Goal: Information Seeking & Learning: Find specific fact

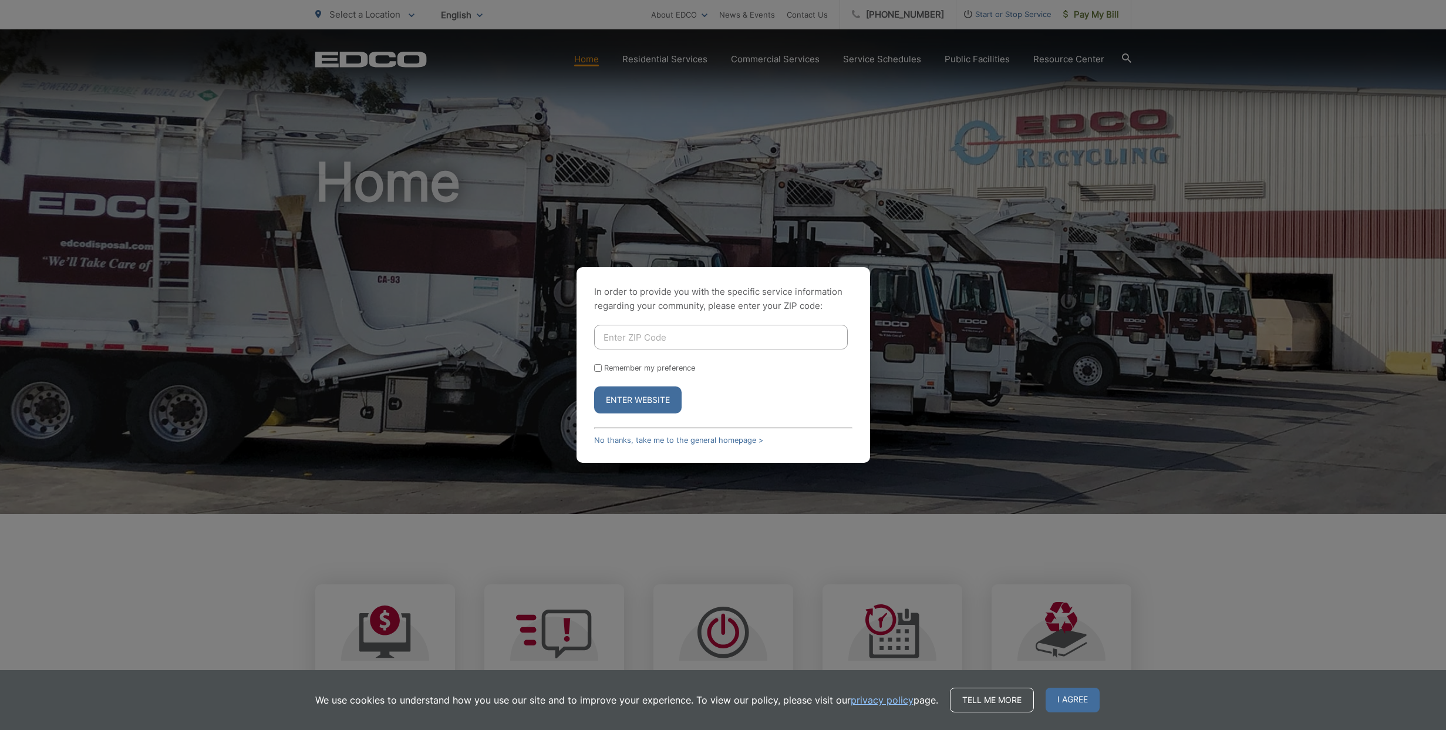
click at [638, 339] on input "Enter ZIP Code" at bounding box center [721, 337] width 254 height 25
type input "91941"
click at [639, 402] on button "Enter Website" at bounding box center [637, 399] width 87 height 27
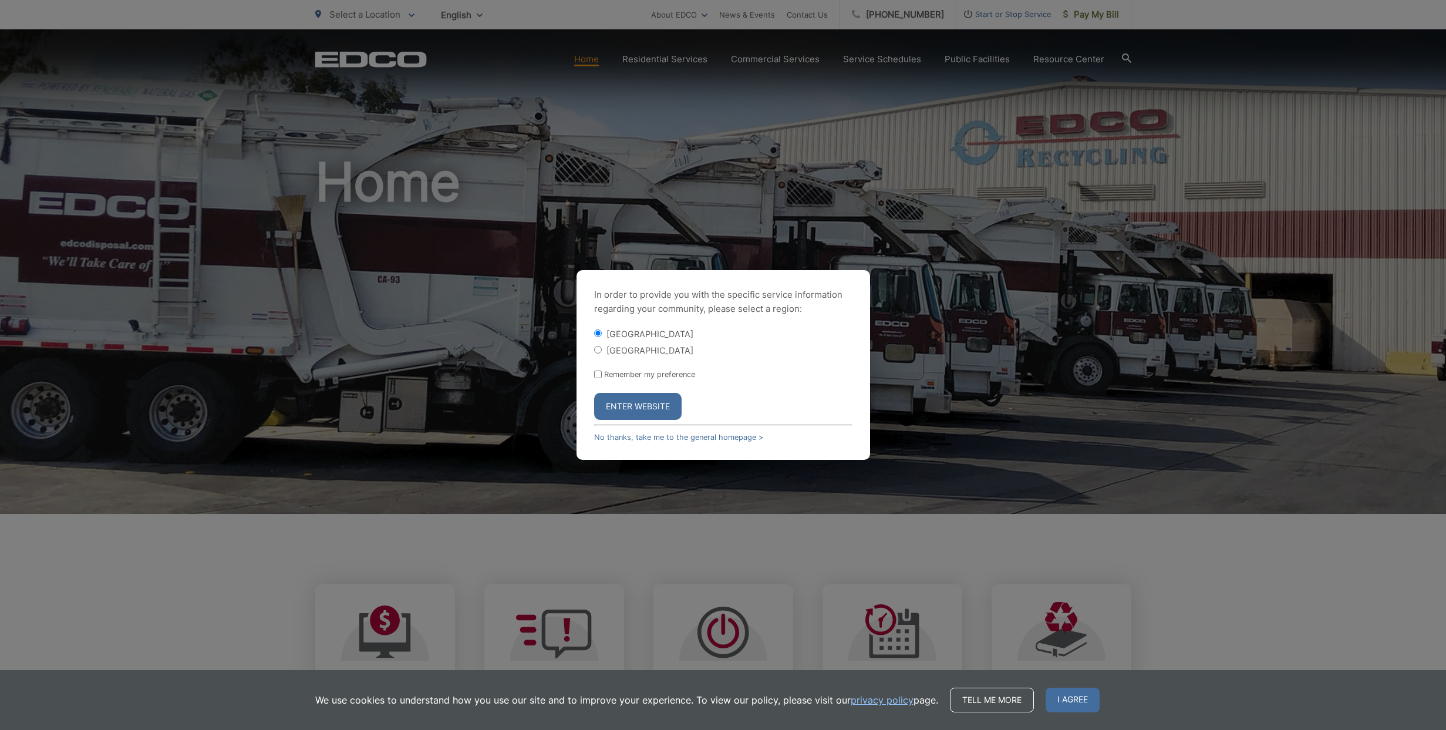
click at [634, 406] on button "Enter Website" at bounding box center [637, 406] width 87 height 27
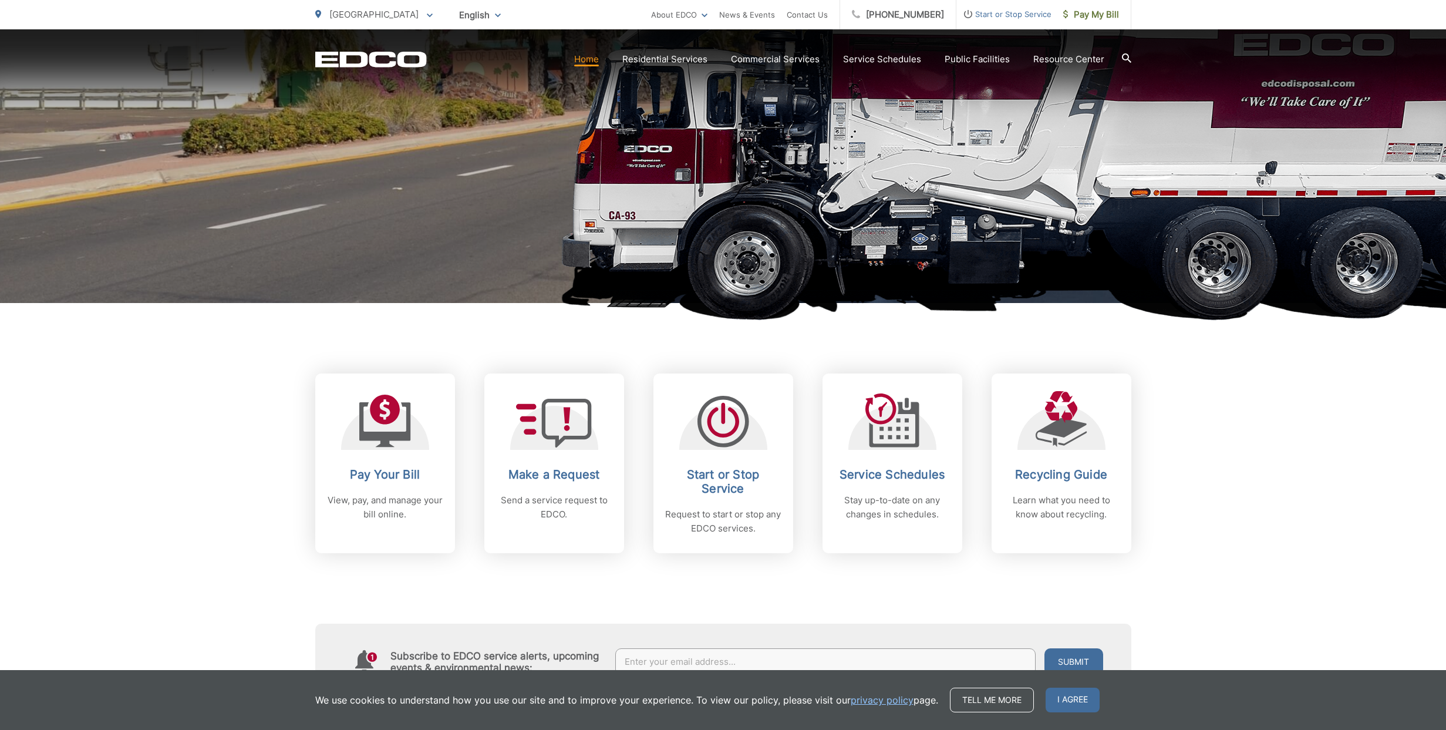
scroll to position [246, 0]
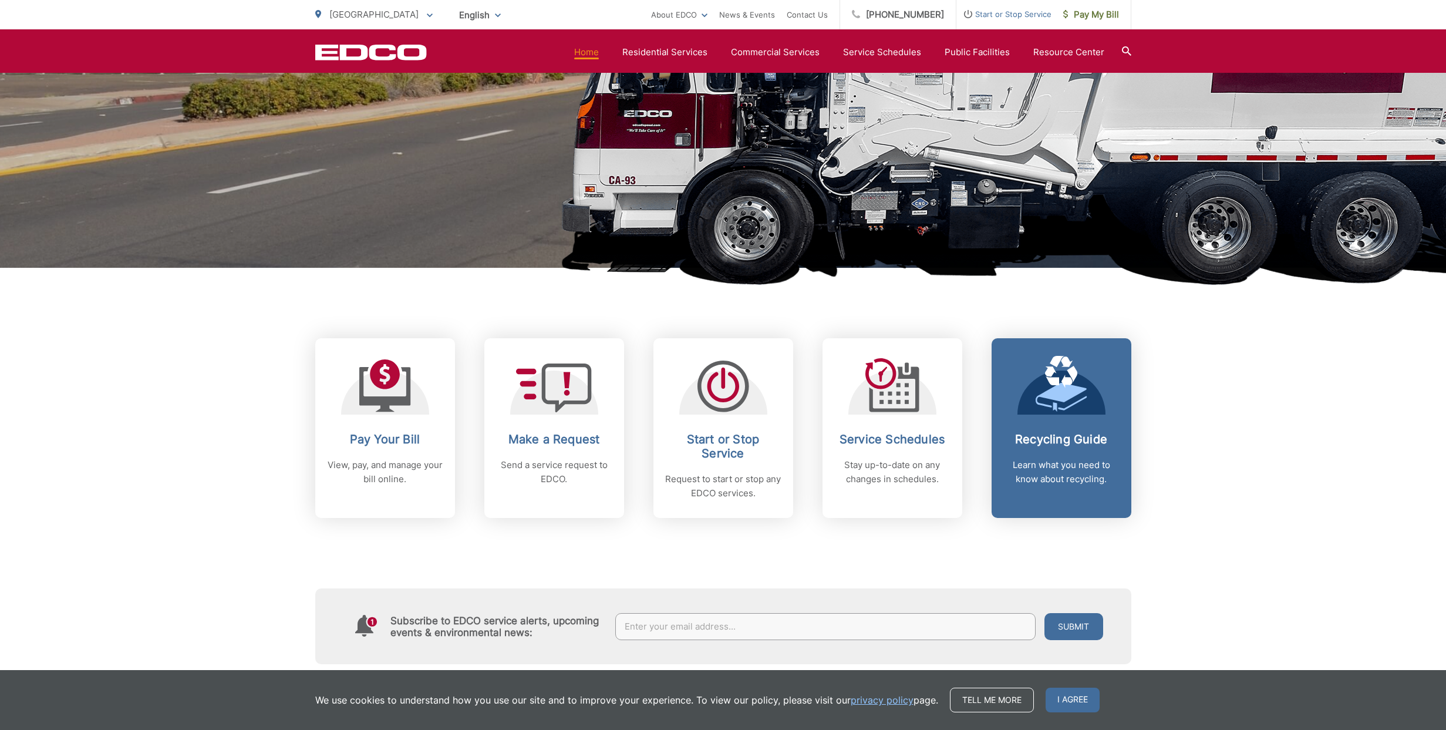
click at [1057, 404] on icon at bounding box center [1062, 384] width 52 height 56
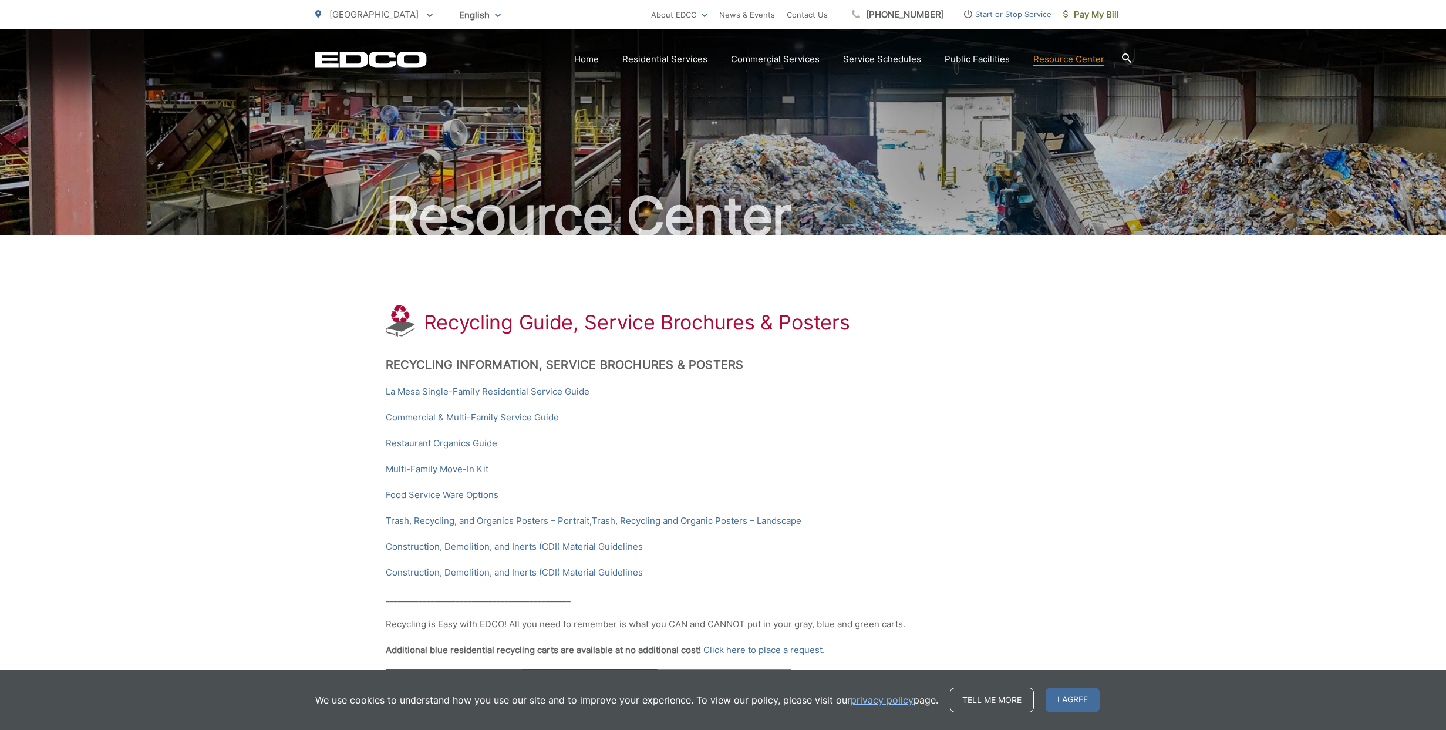
click at [1127, 56] on icon at bounding box center [1126, 57] width 9 height 9
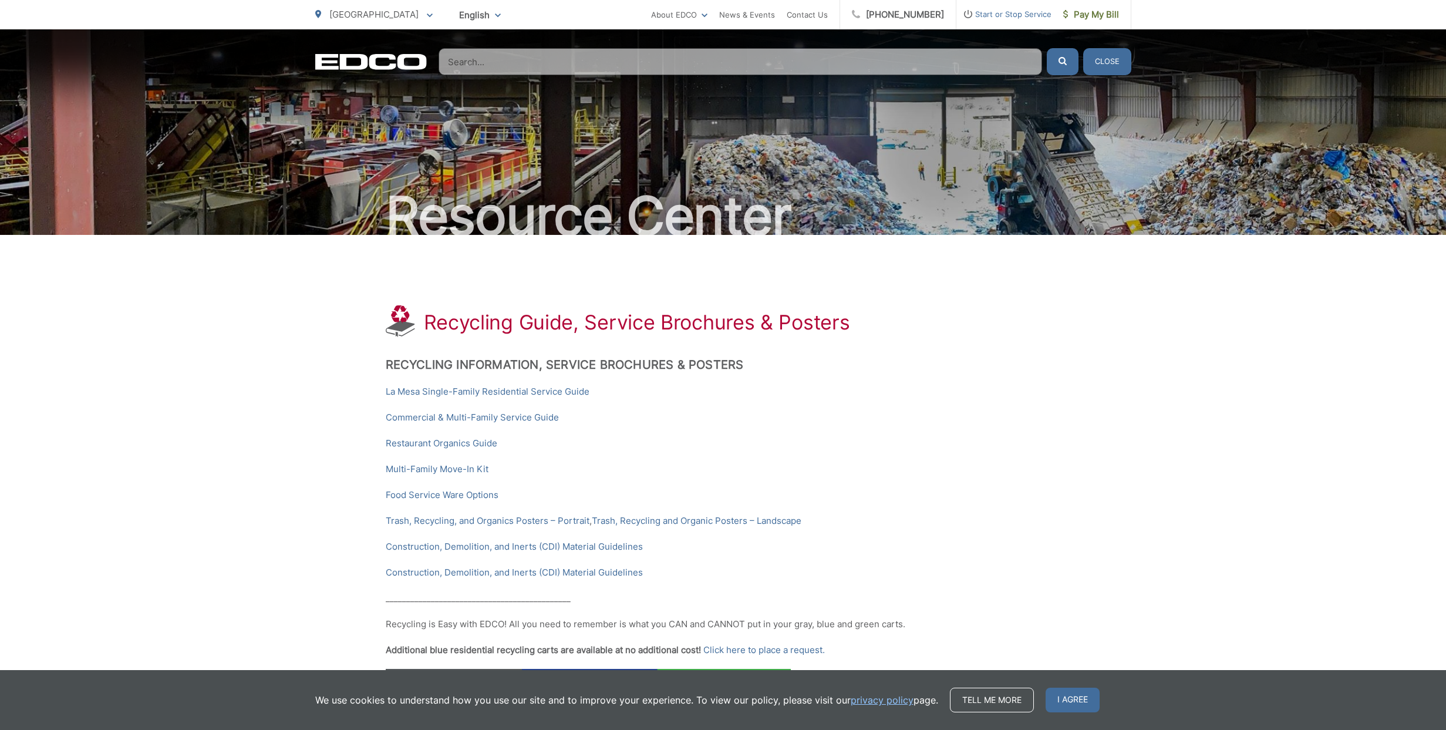
click at [551, 62] on input "Search" at bounding box center [741, 61] width 604 height 27
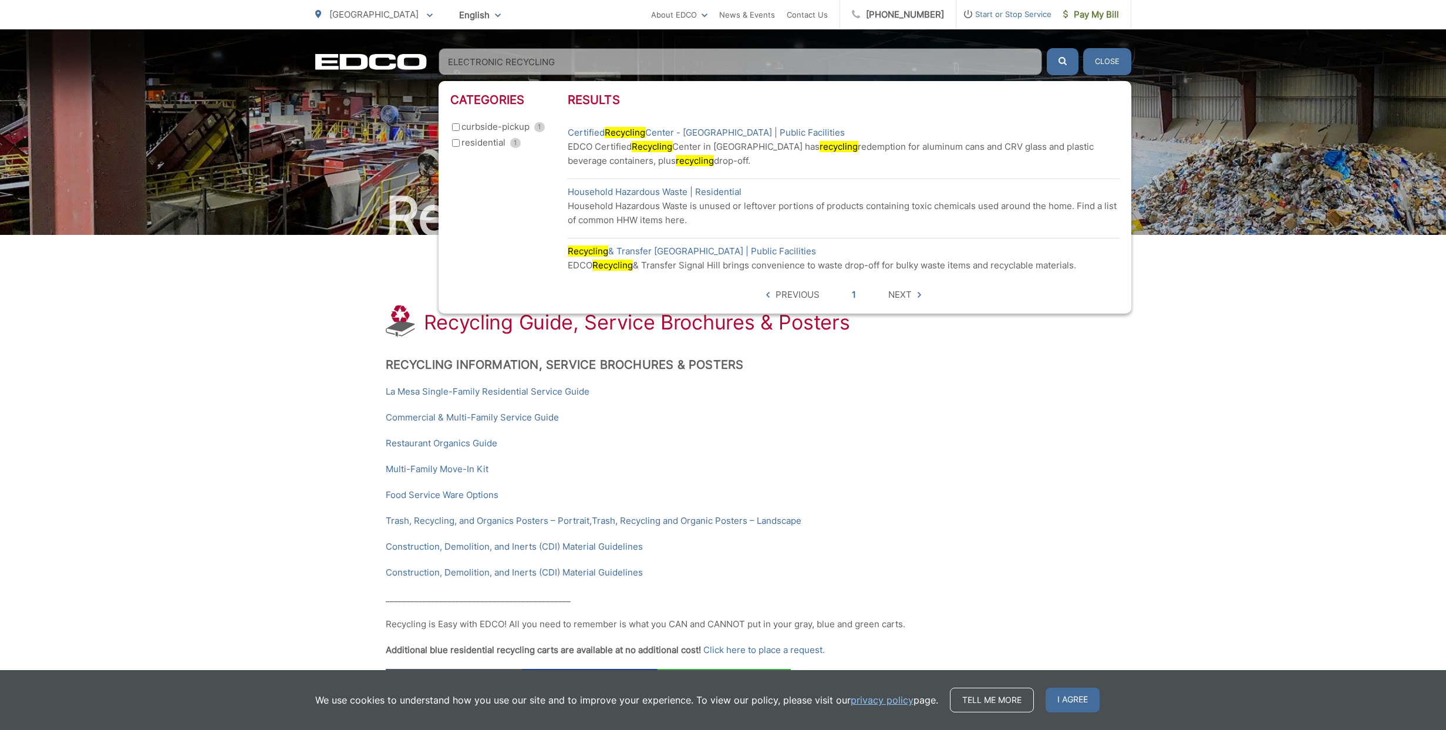
type input "ELECTRONIC RECYCLING"
click at [1047, 48] on button "submit" at bounding box center [1063, 61] width 32 height 27
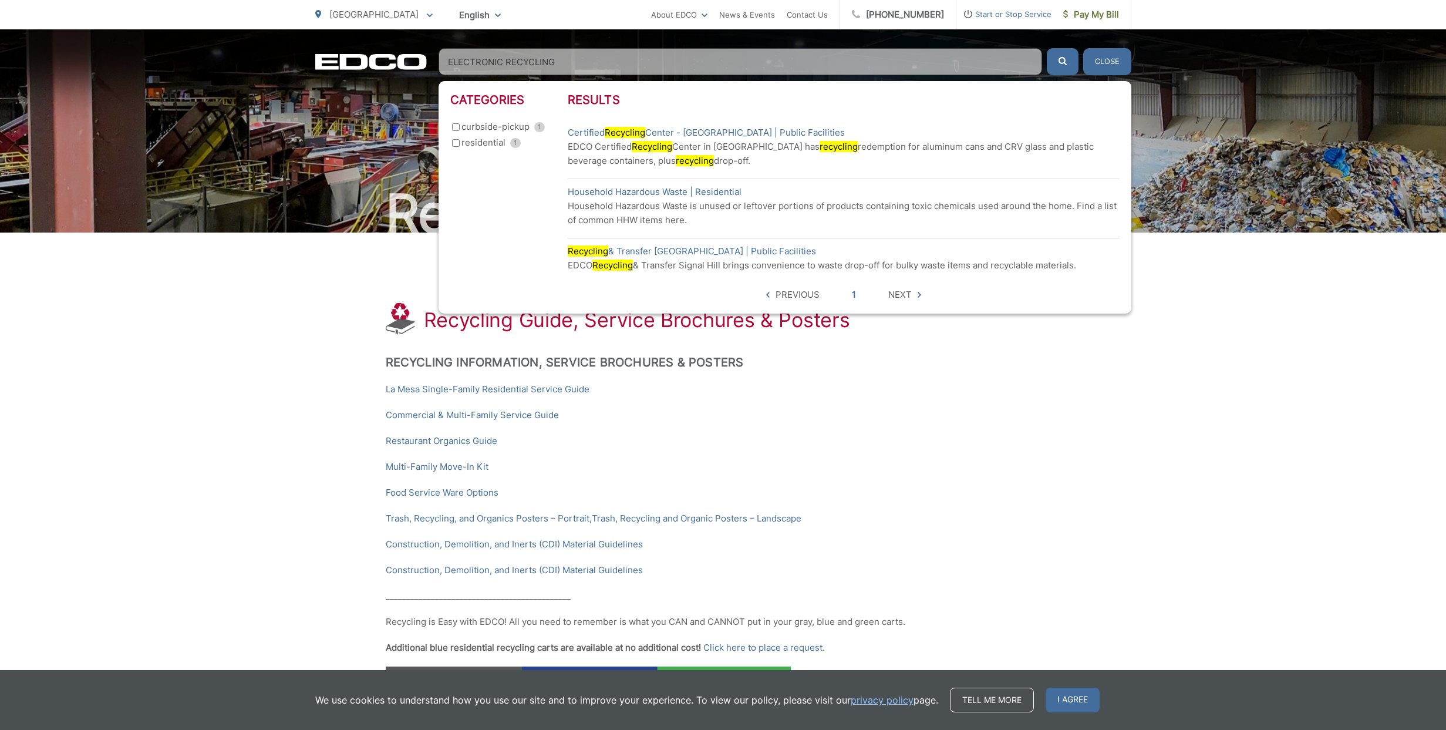
click at [1060, 63] on icon "submit" at bounding box center [1063, 61] width 8 height 8
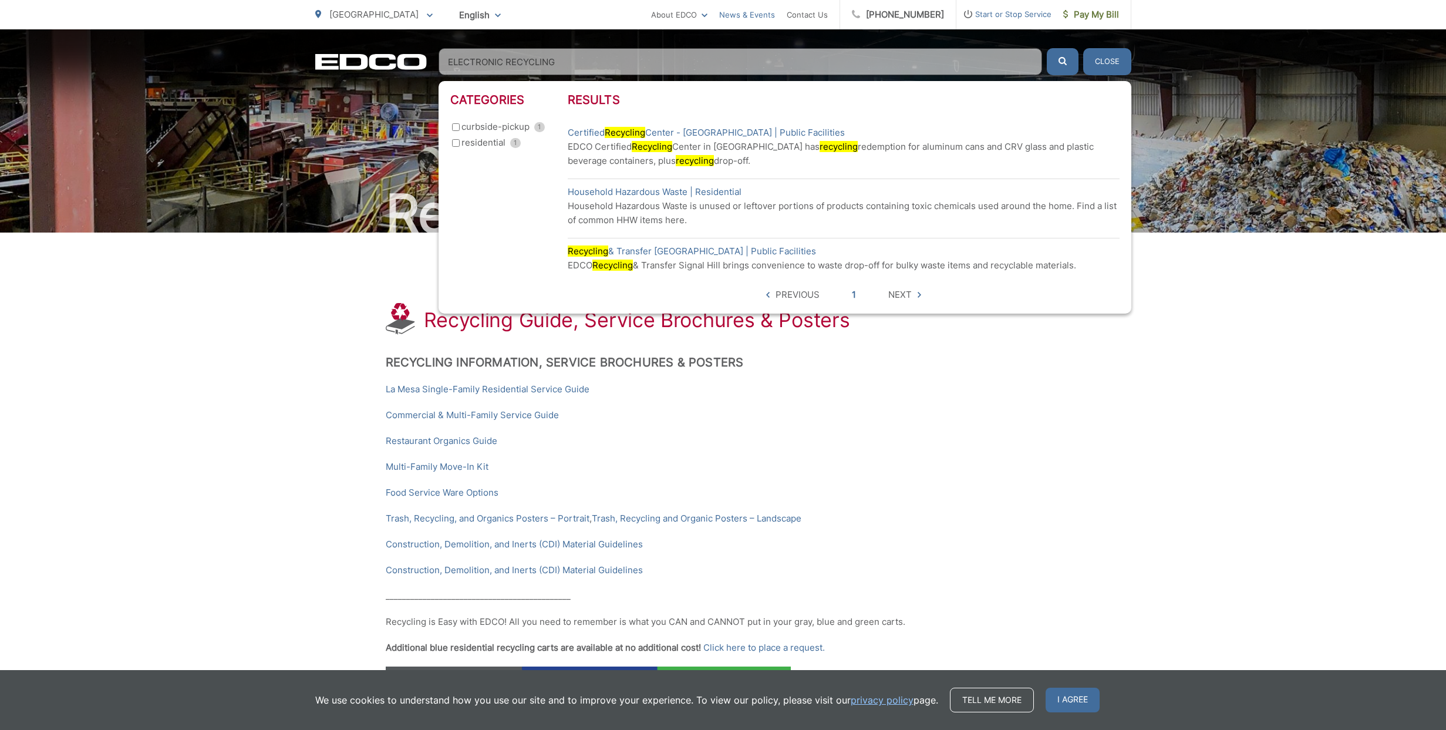
click at [768, 15] on link "News & Events" at bounding box center [747, 15] width 56 height 14
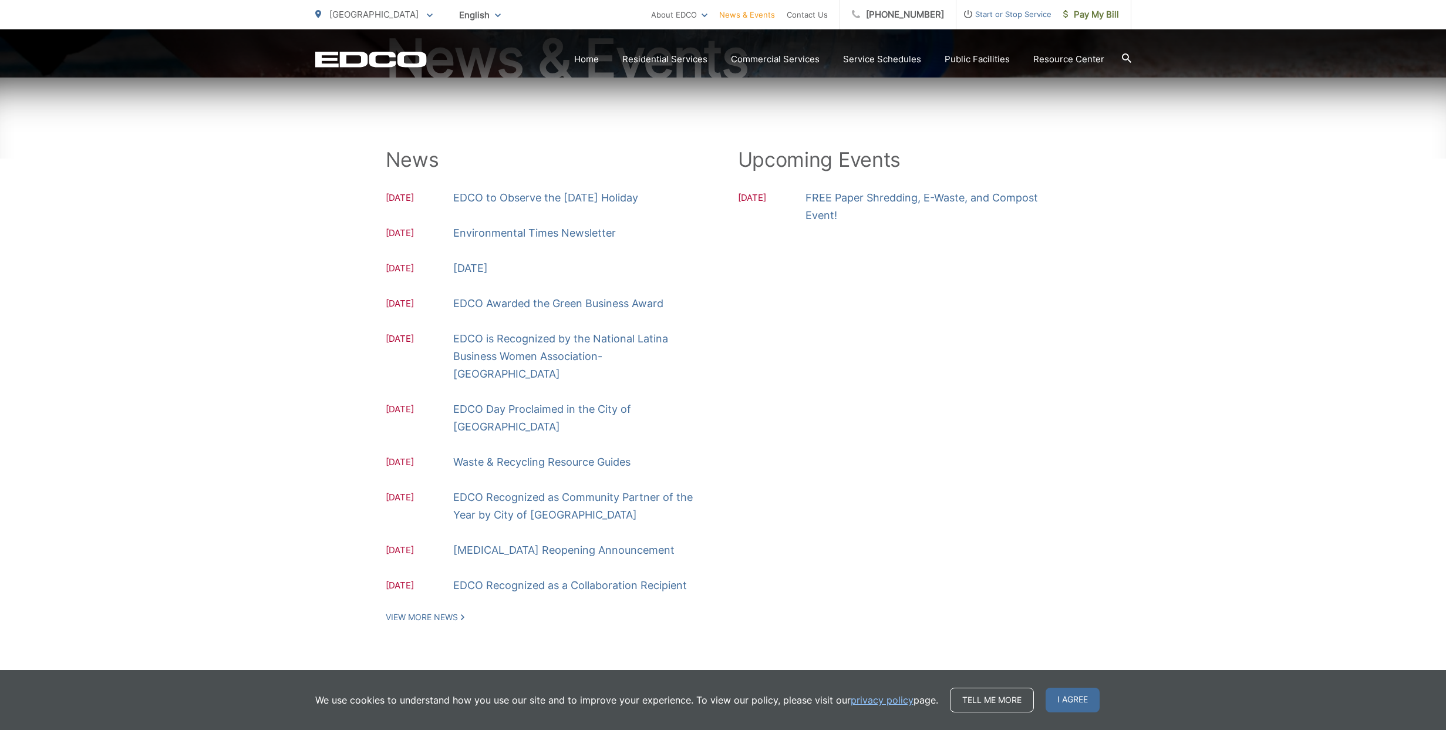
scroll to position [158, 0]
click at [588, 57] on link "Home" at bounding box center [586, 59] width 25 height 14
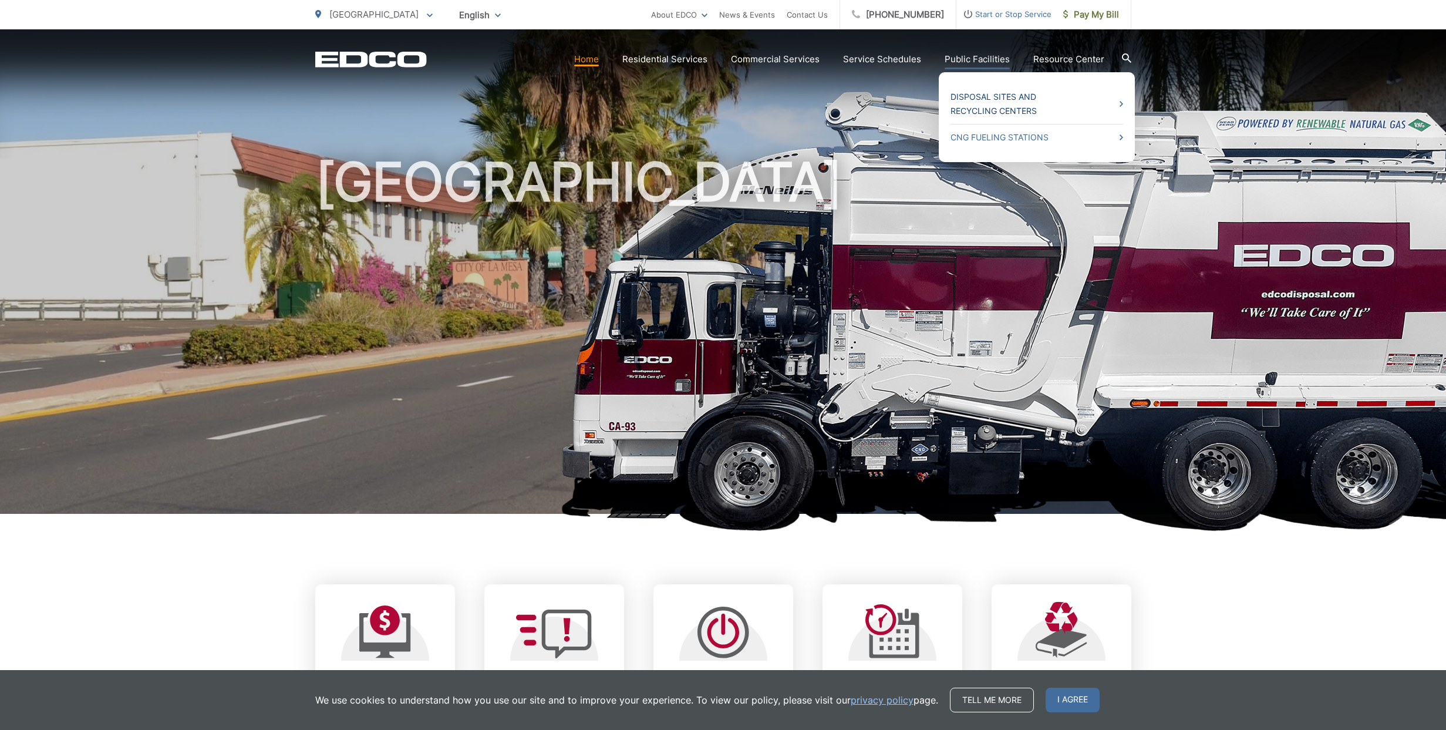
click at [1123, 104] on icon at bounding box center [1122, 104] width 4 height 6
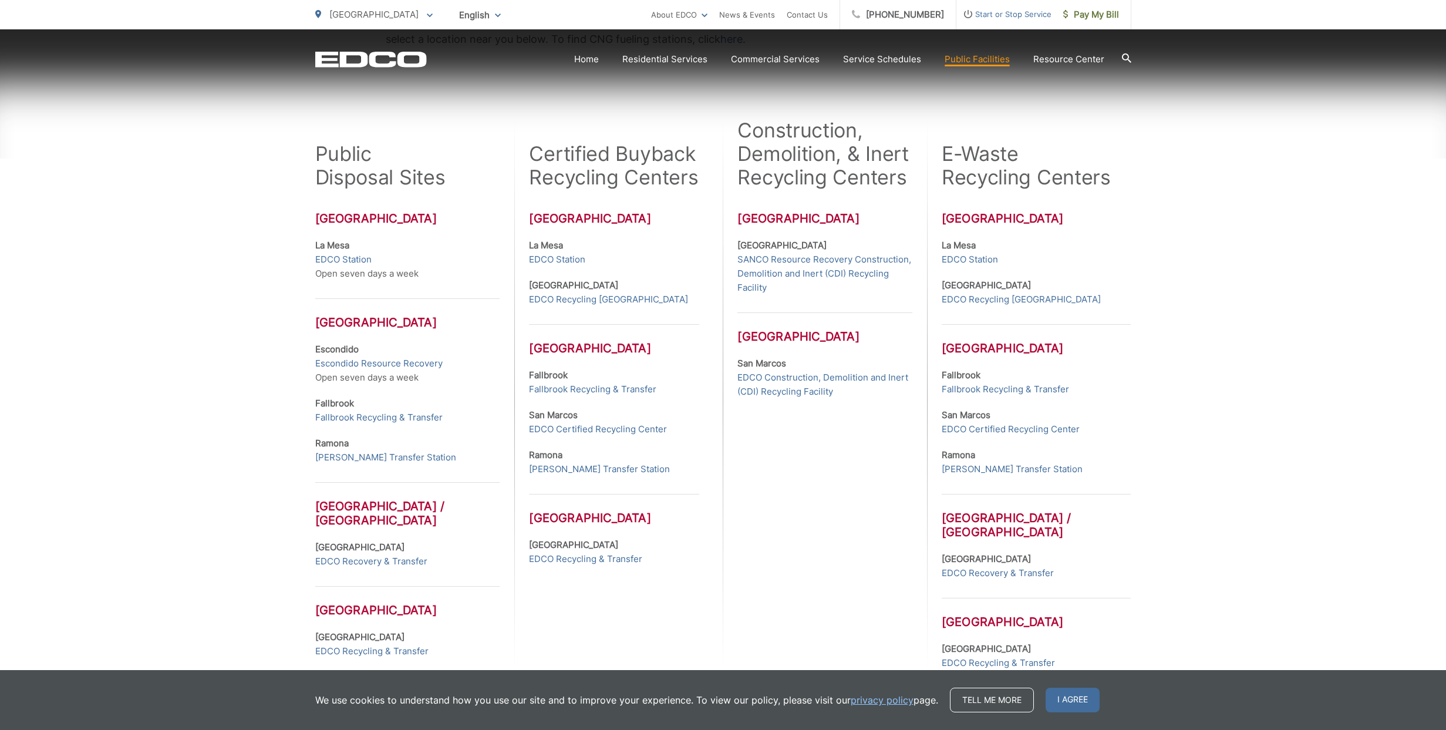
scroll to position [294, 0]
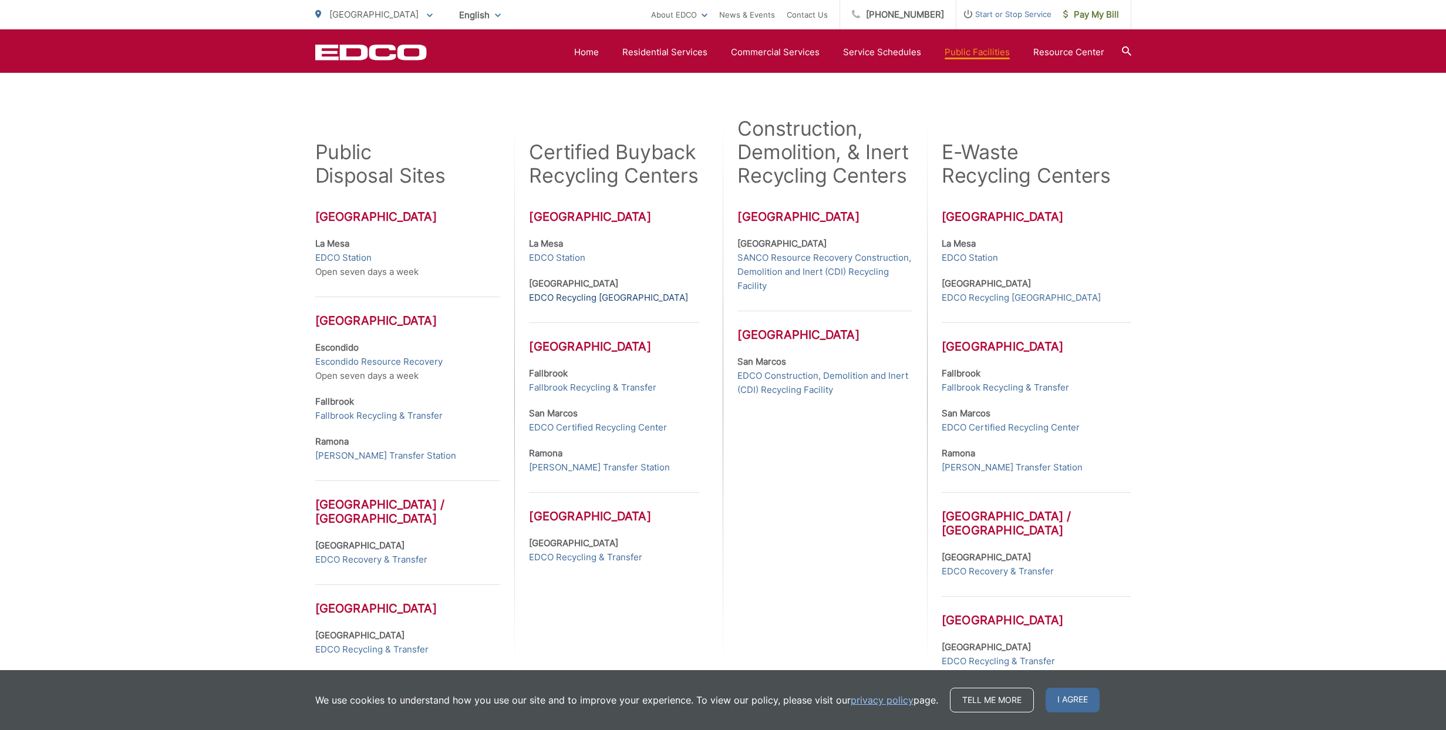
click at [567, 298] on link "EDCO Recycling [GEOGRAPHIC_DATA]" at bounding box center [608, 298] width 159 height 14
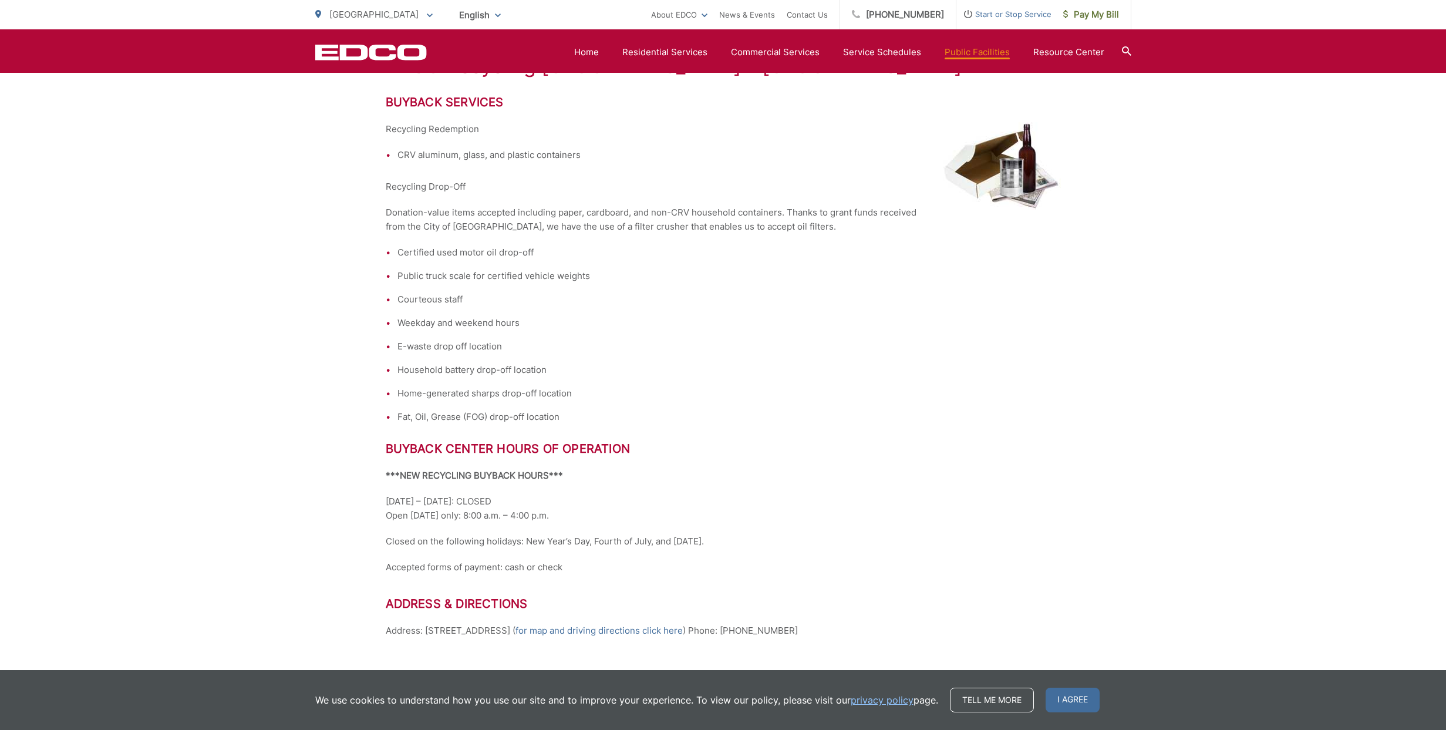
scroll to position [302, 0]
